Goal: Browse casually: Explore the website without a specific task or goal

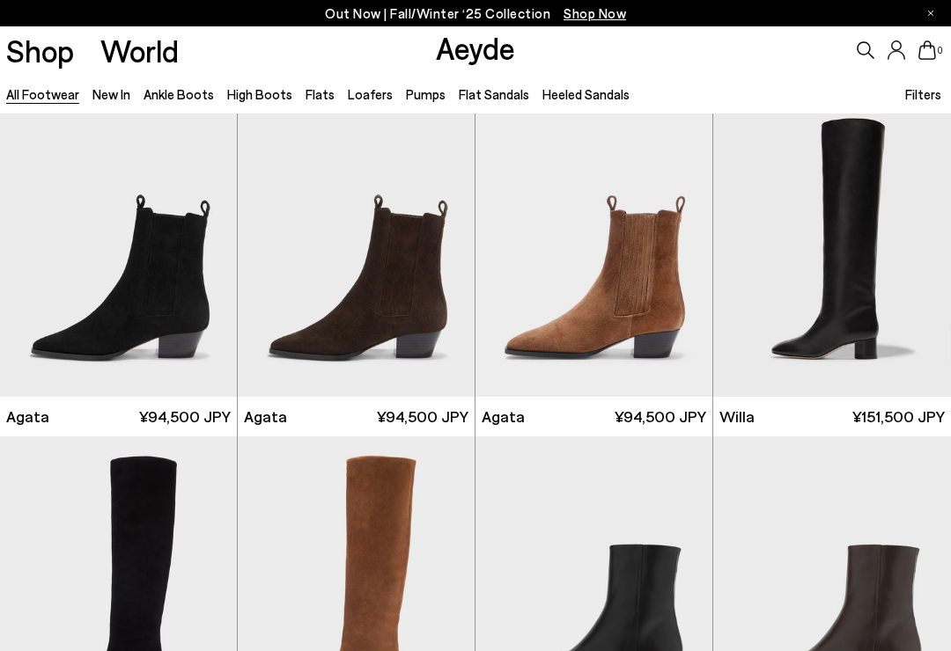
scroll to position [345, 0]
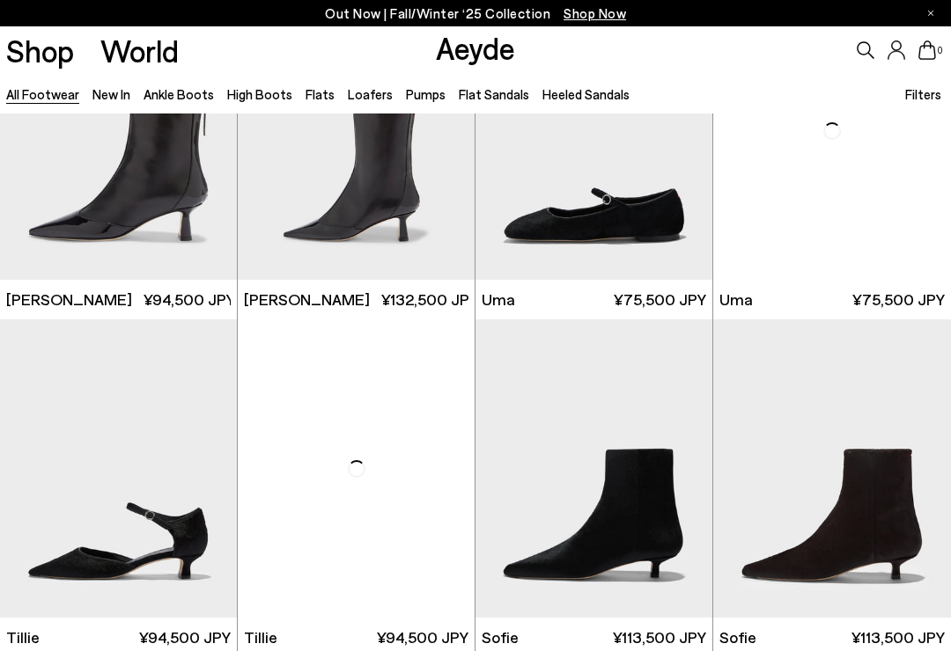
scroll to position [3492, 0]
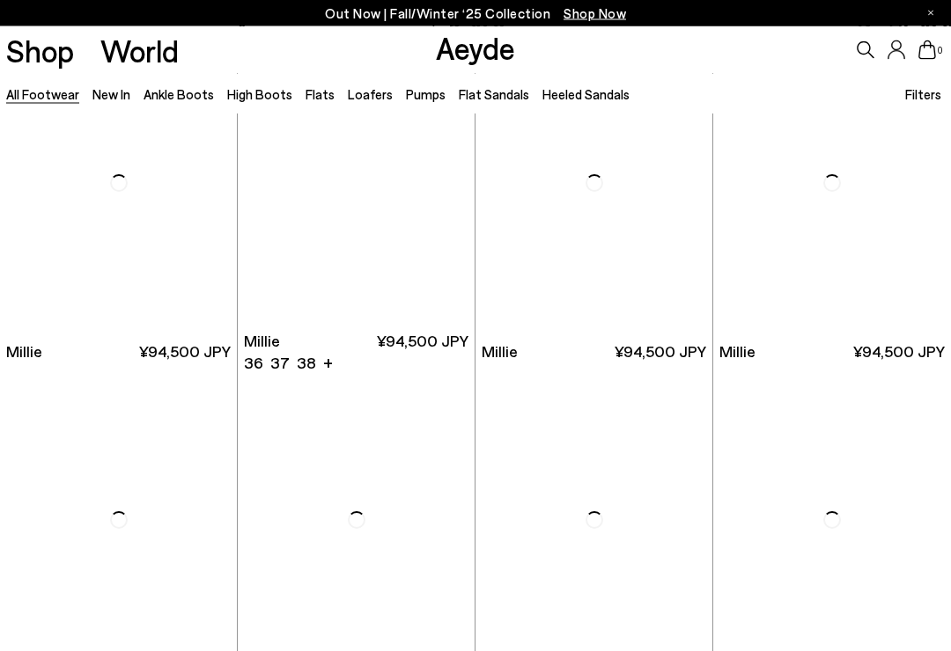
scroll to position [5819, 0]
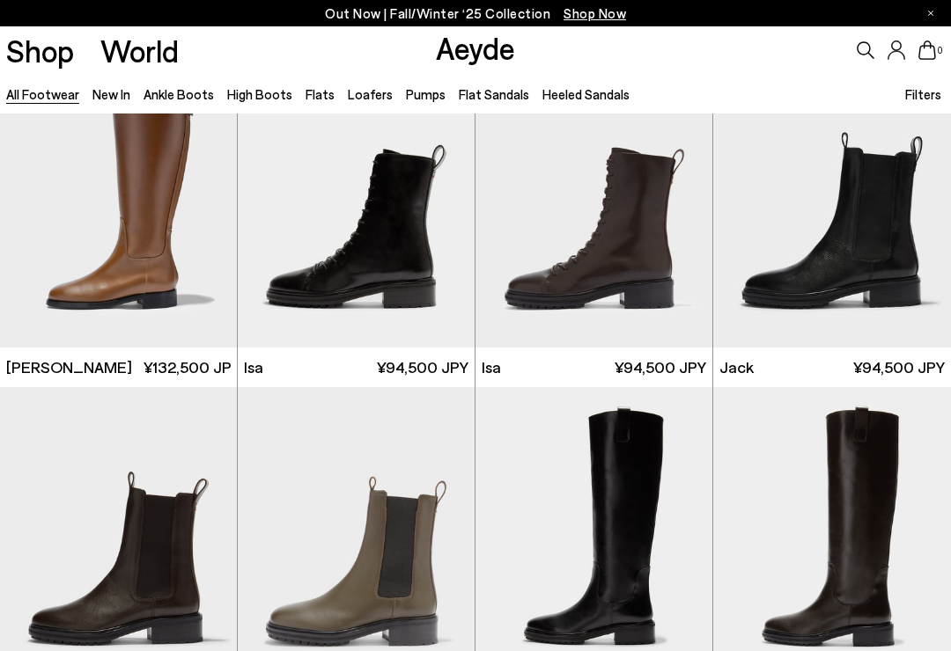
scroll to position [8153, 0]
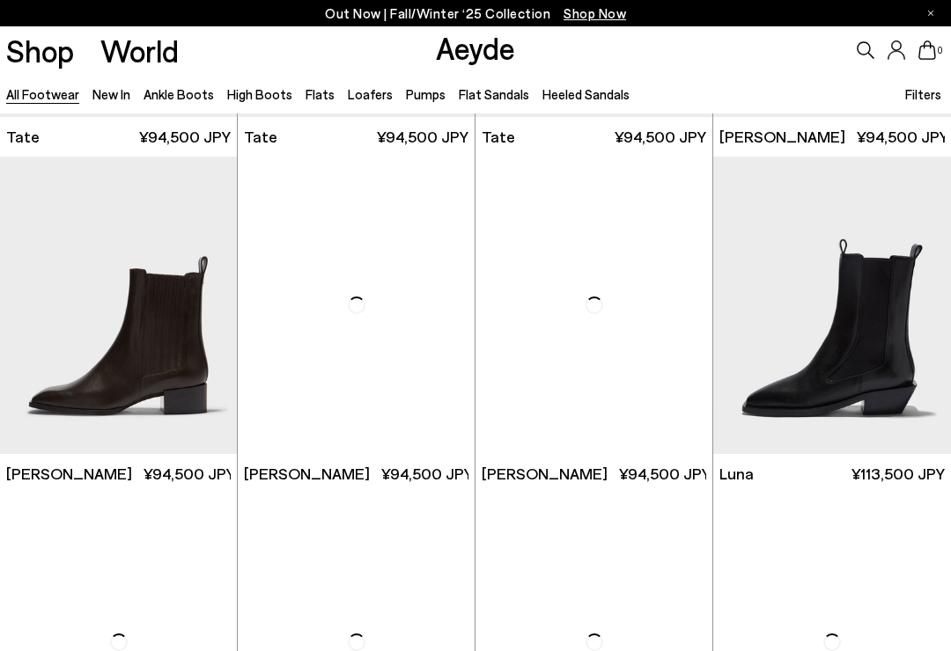
scroll to position [9397, 0]
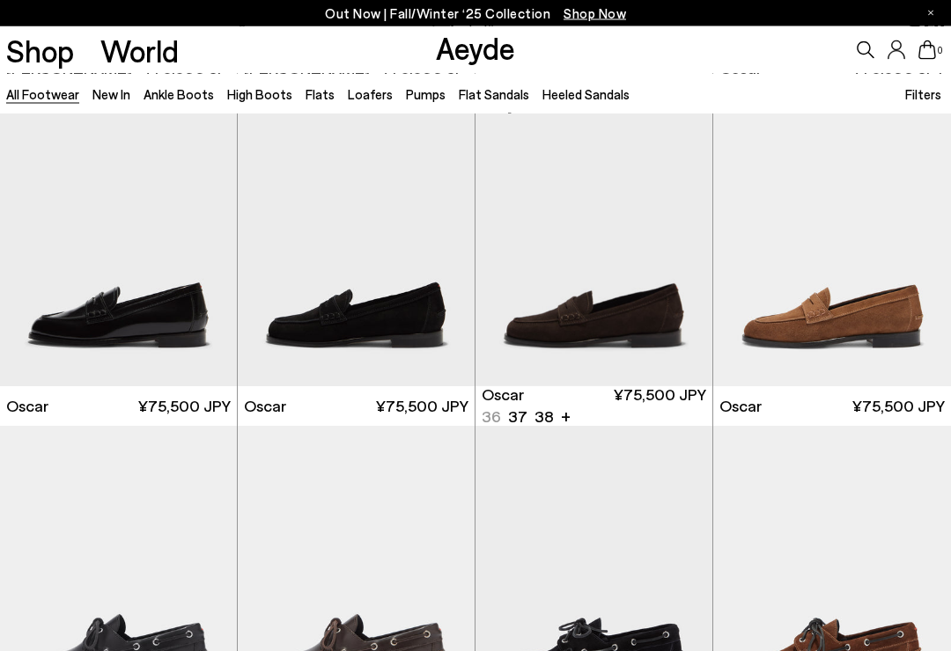
scroll to position [11842, 0]
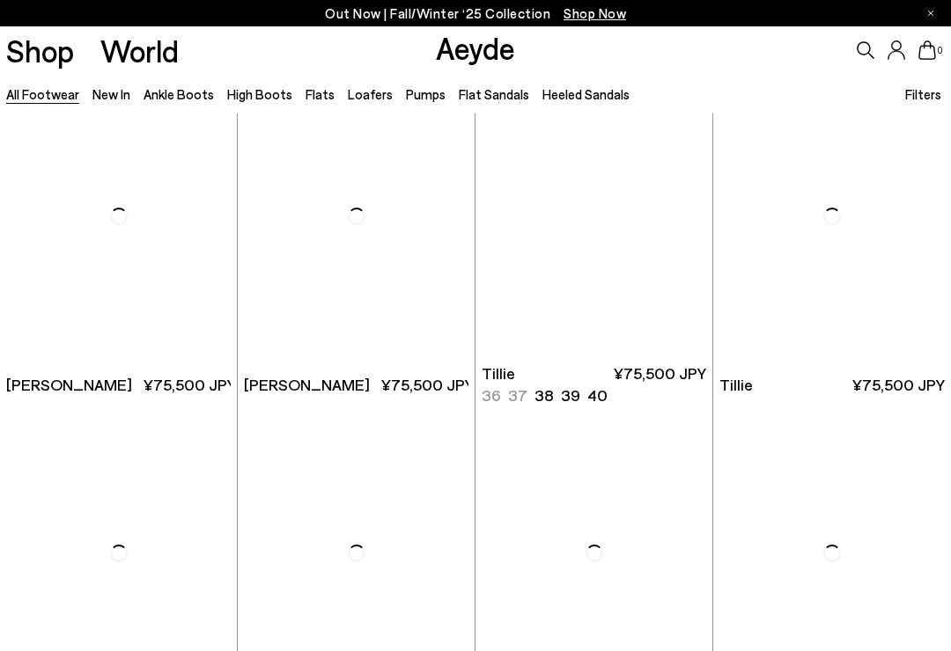
scroll to position [14228, 0]
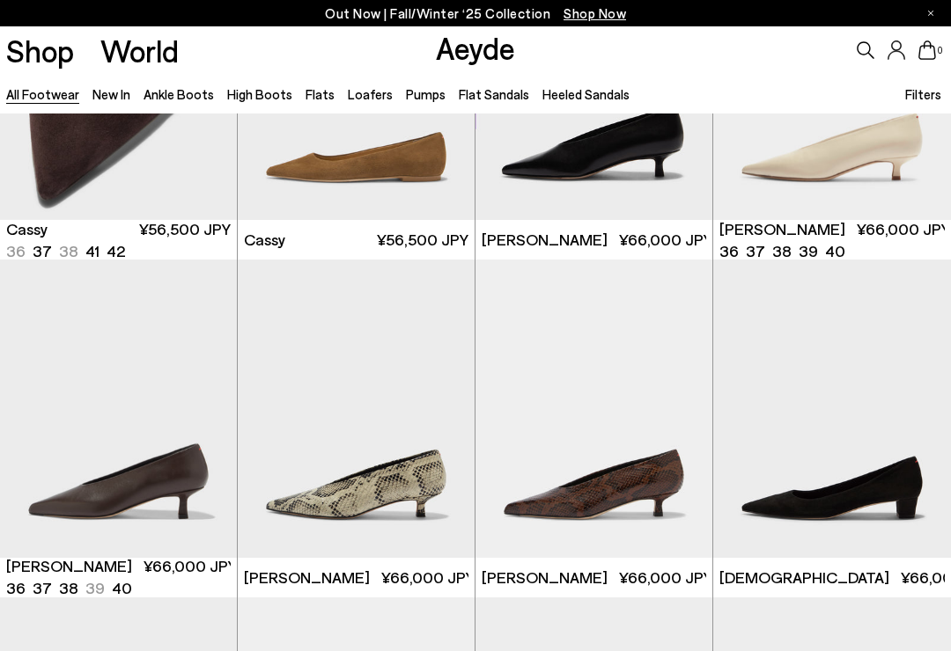
scroll to position [16417, 0]
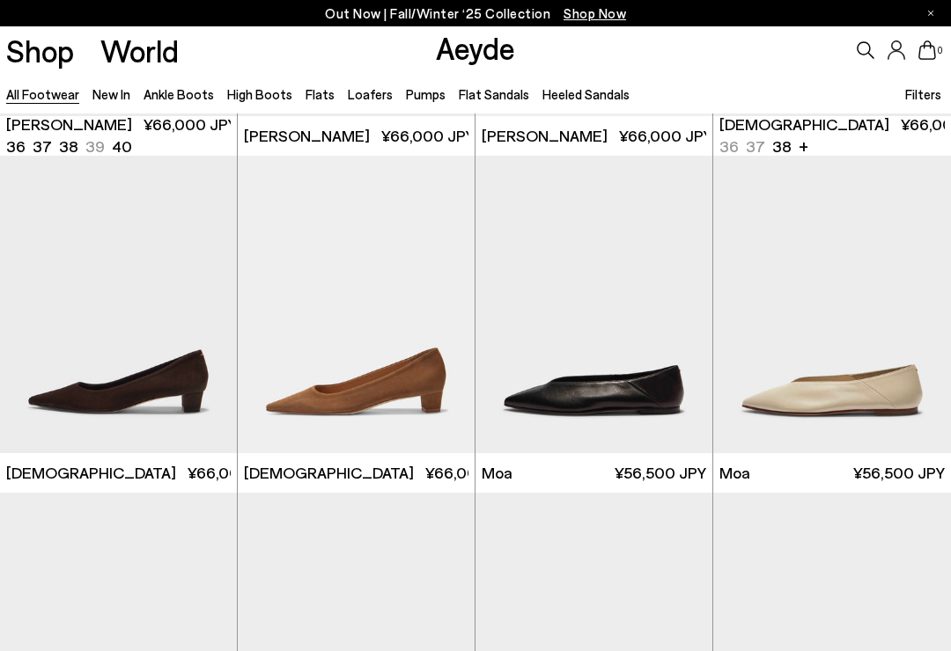
scroll to position [16909, 0]
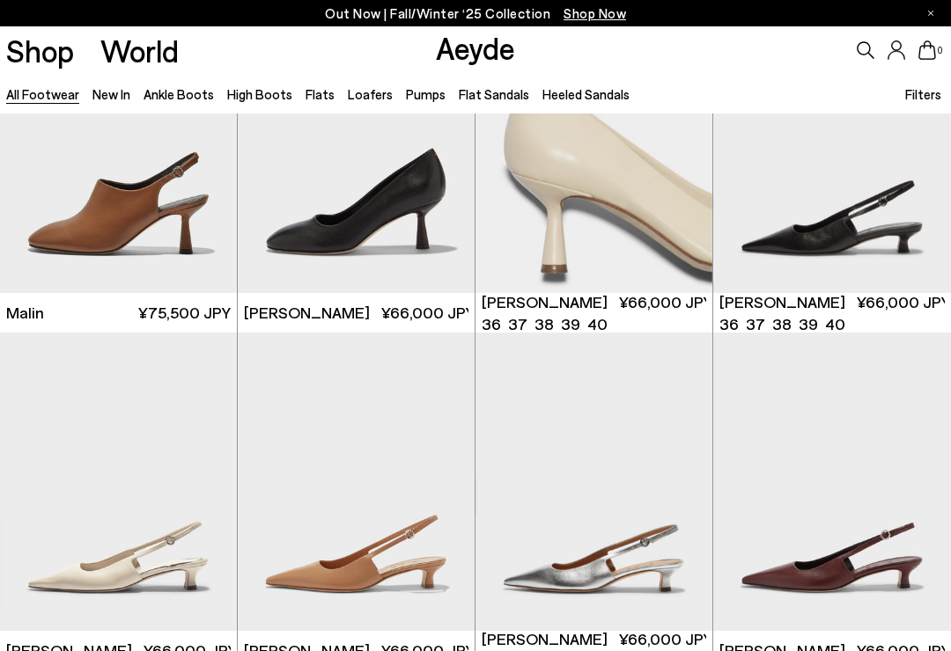
scroll to position [20065, 0]
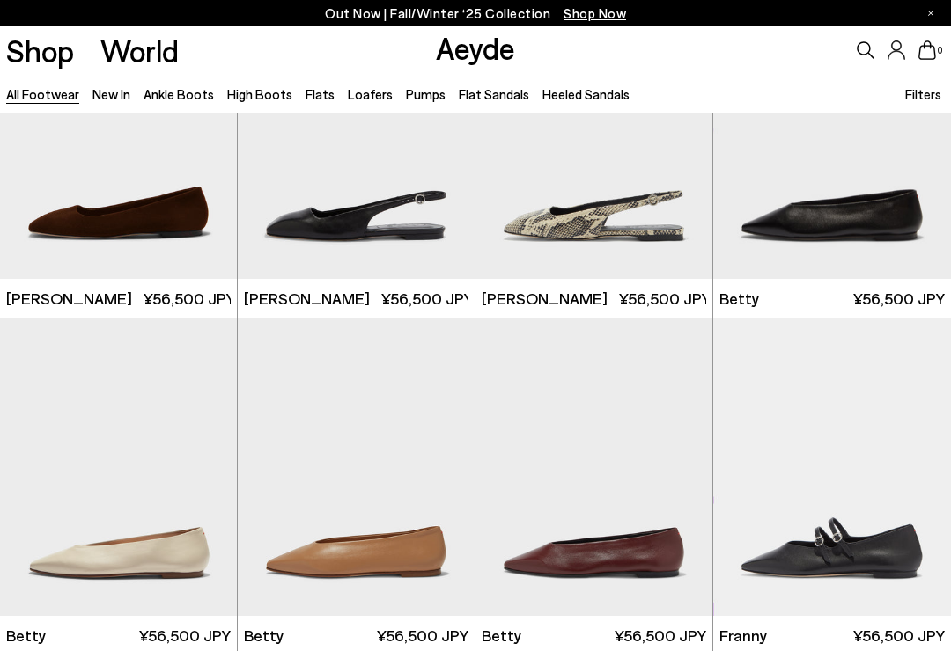
scroll to position [22388, 0]
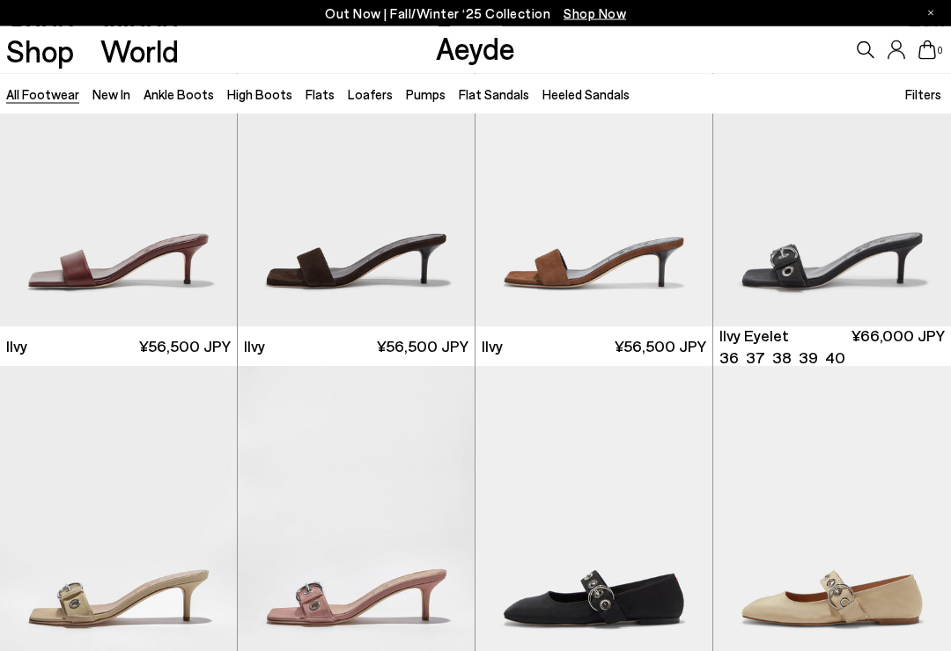
scroll to position [24393, 0]
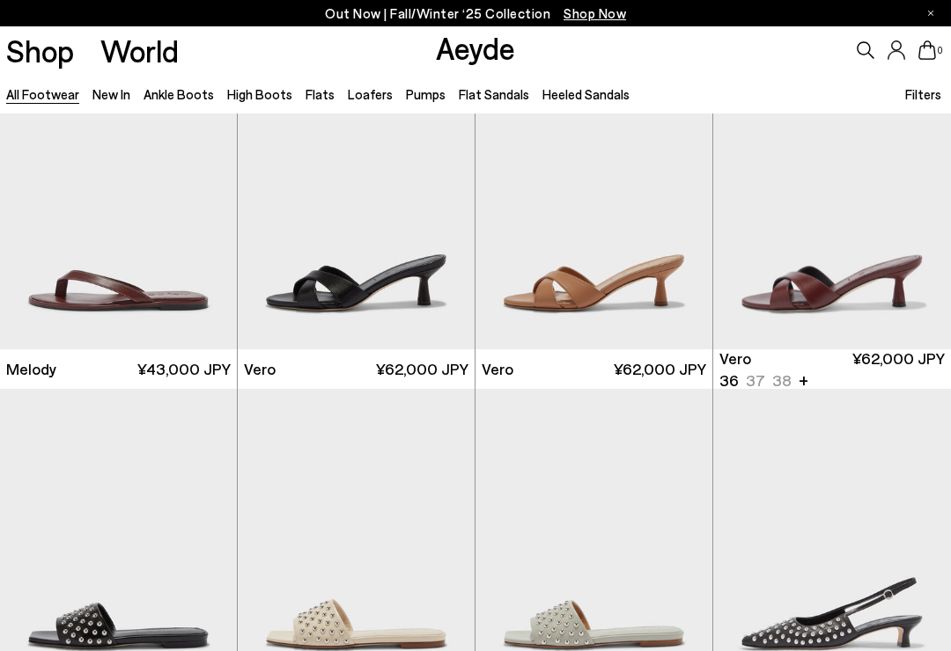
scroll to position [25714, 0]
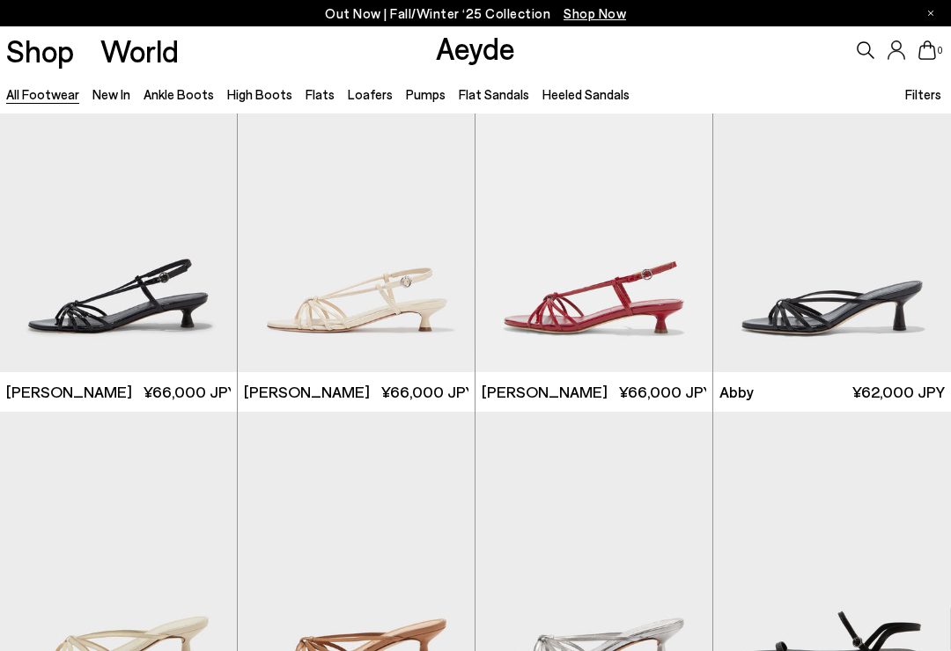
scroll to position [28058, 0]
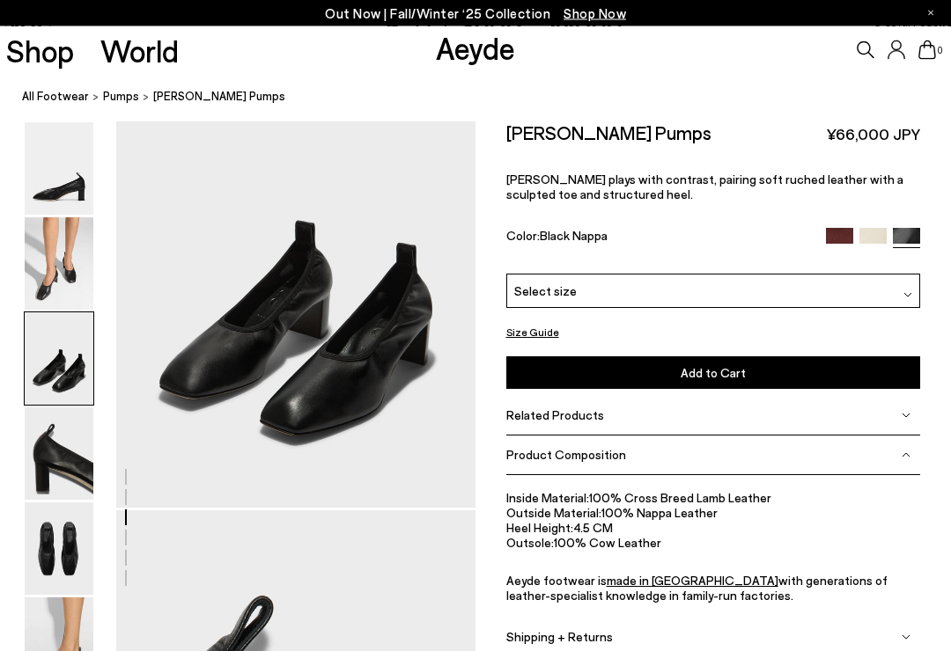
scroll to position [1043, 0]
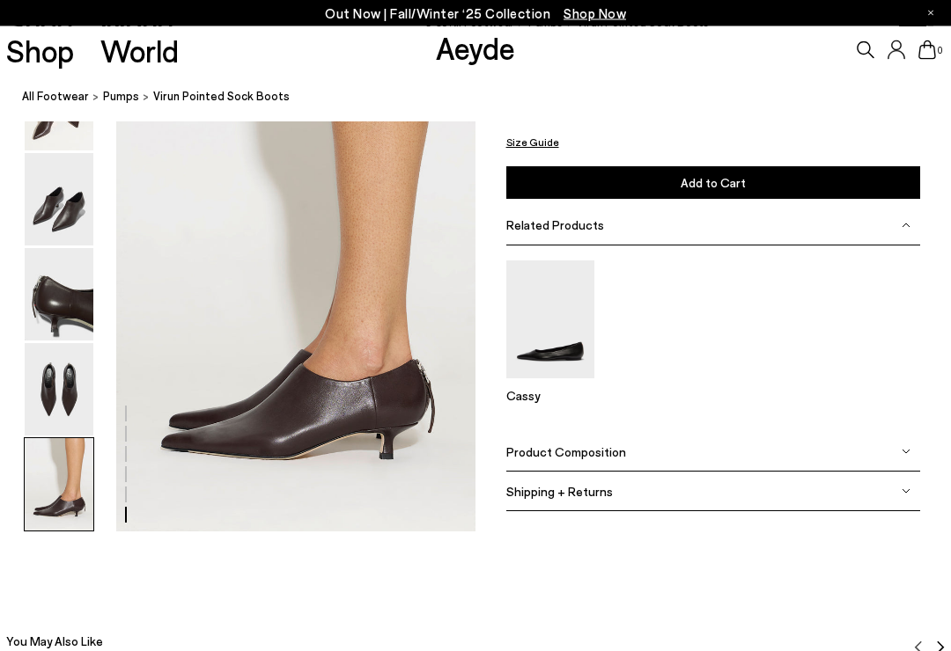
scroll to position [2477, 0]
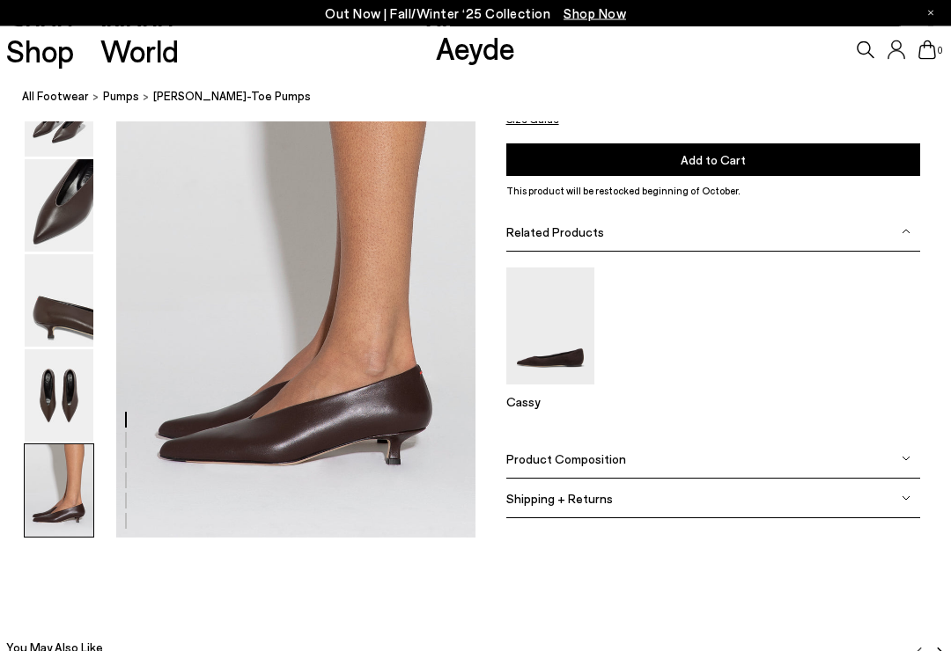
scroll to position [2469, 0]
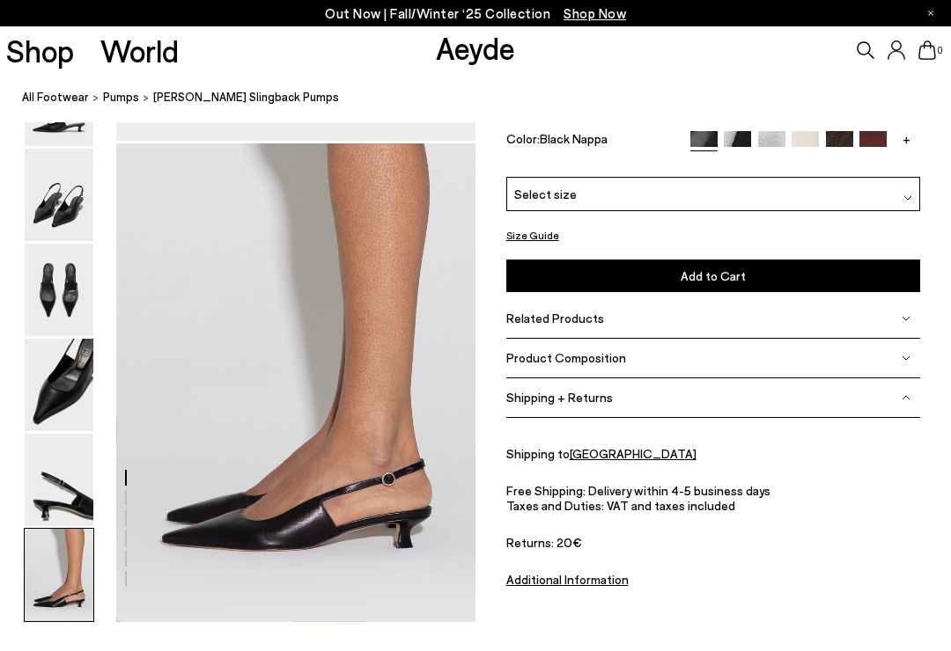
scroll to position [2389, 0]
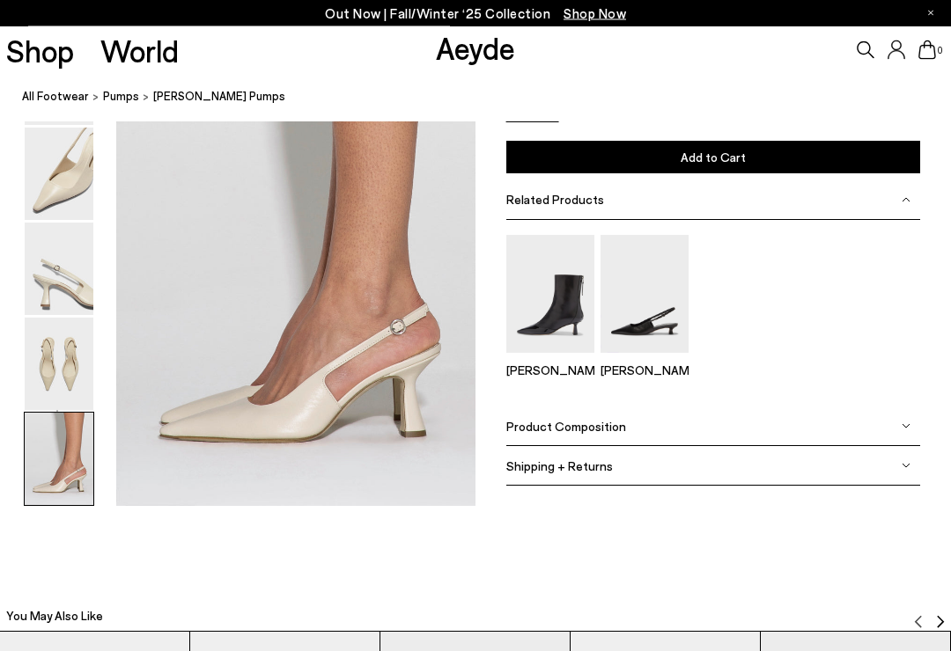
scroll to position [2503, 0]
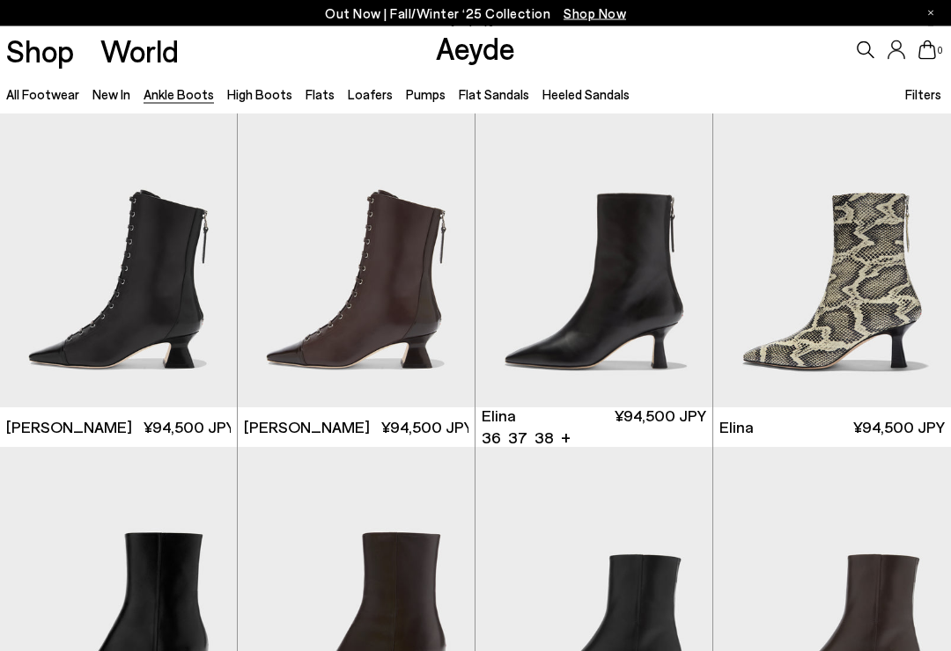
scroll to position [5, 0]
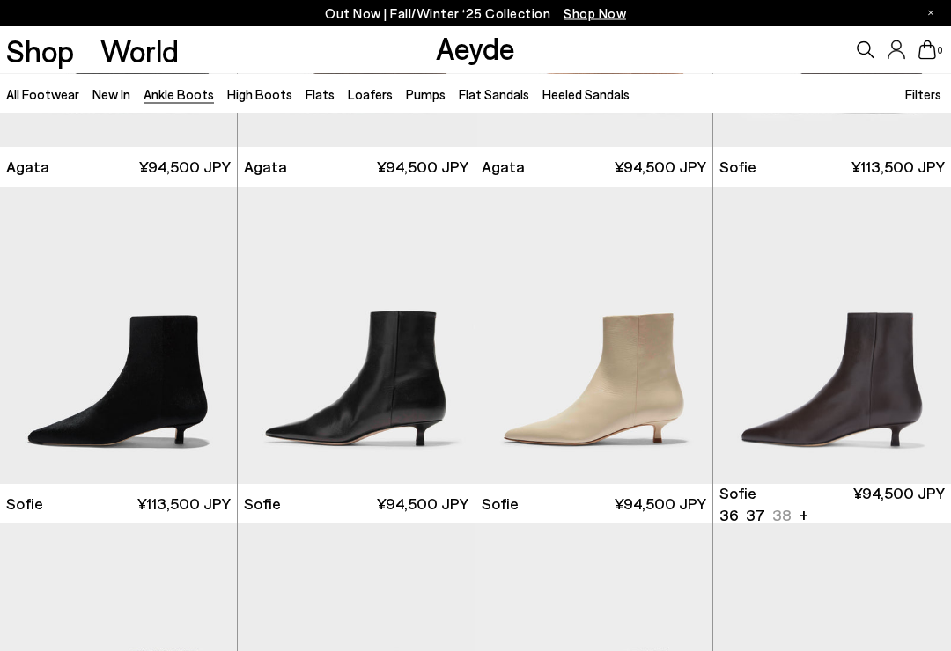
scroll to position [940, 0]
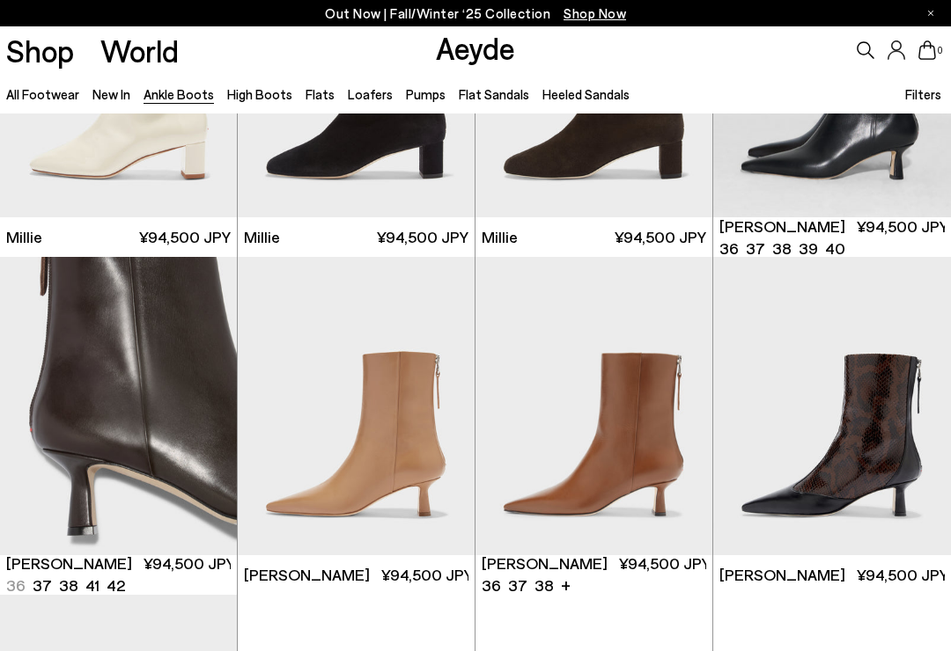
scroll to position [2922, 0]
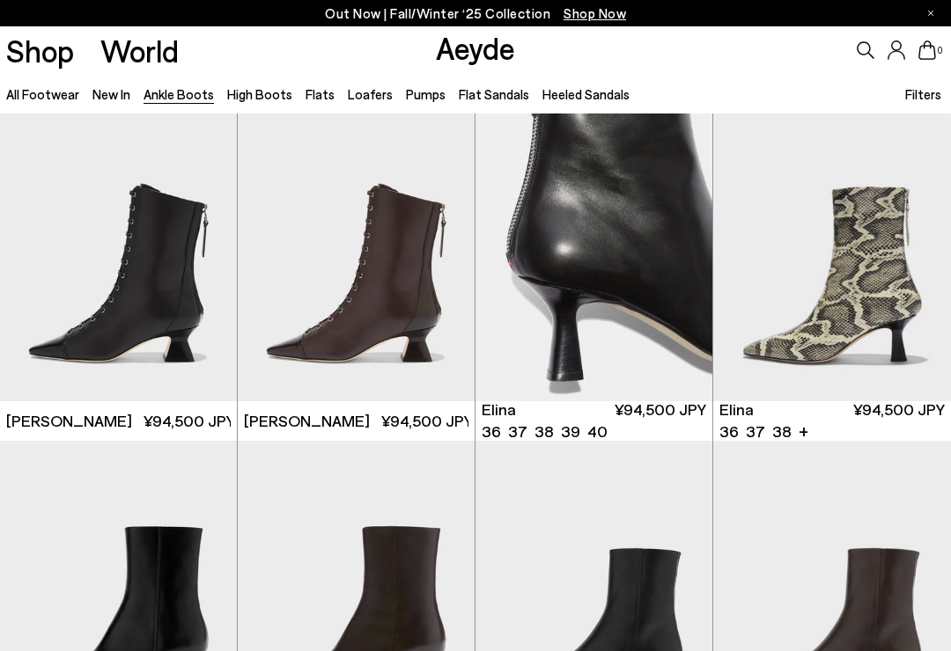
scroll to position [38, 0]
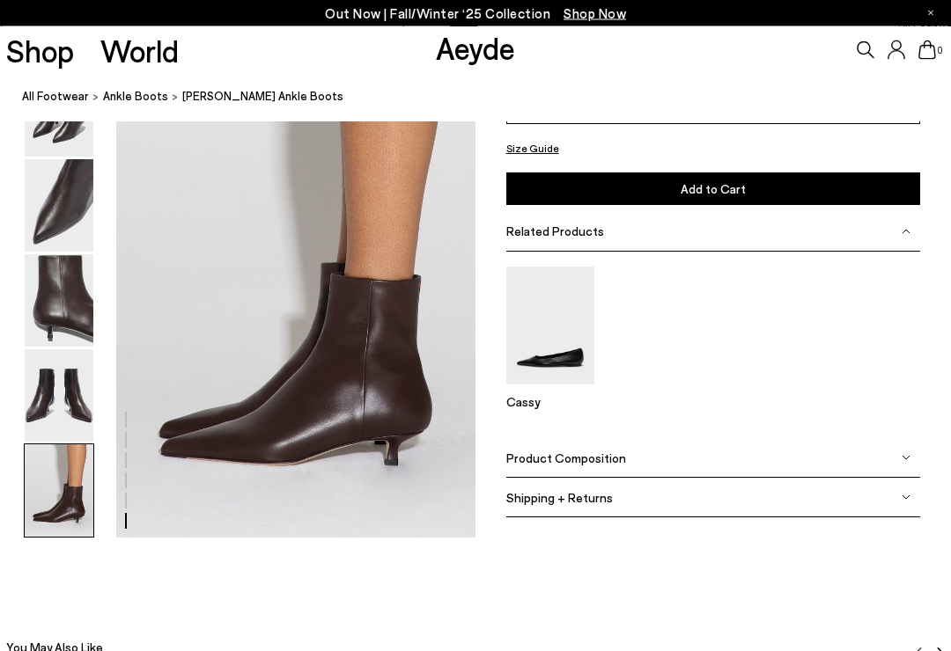
scroll to position [2469, 0]
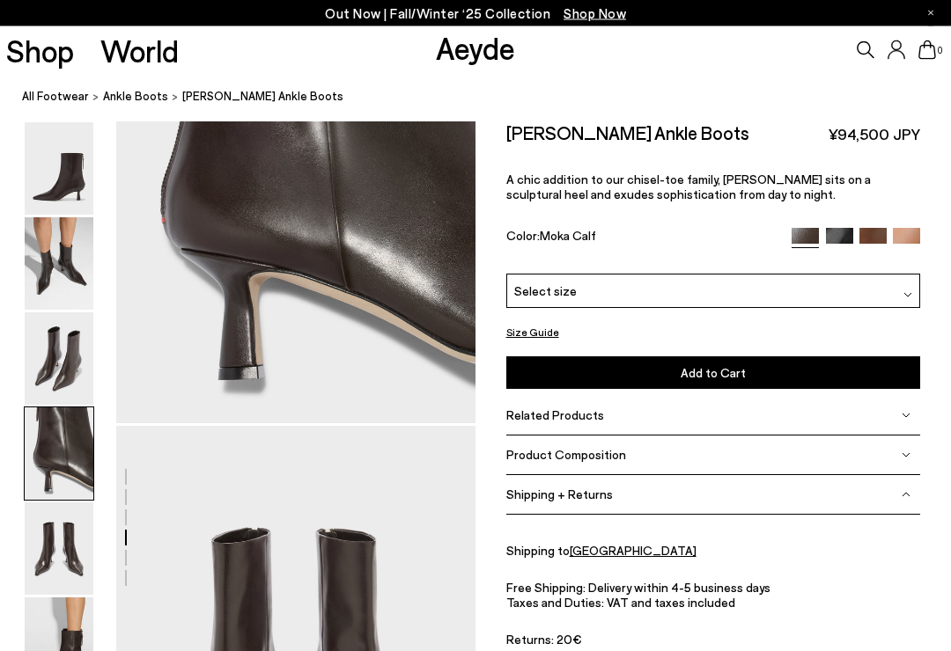
scroll to position [1623, 0]
